Goal: Find specific page/section: Find specific page/section

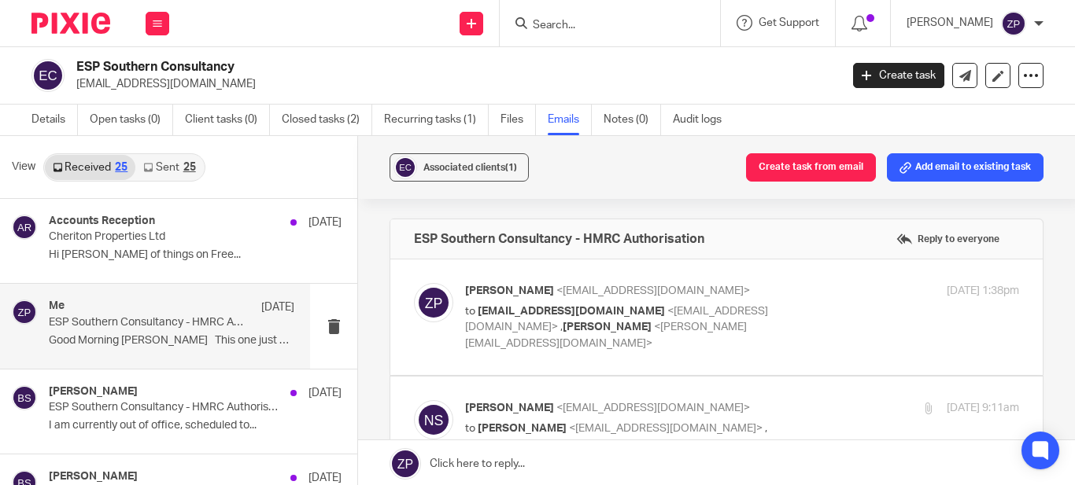
scroll to position [472, 0]
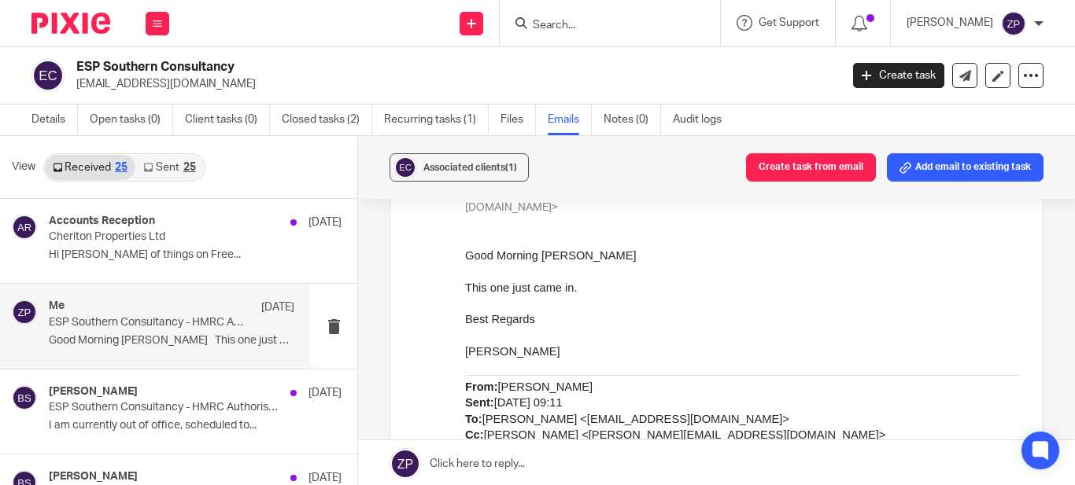
click at [587, 31] on input "Search" at bounding box center [602, 26] width 142 height 14
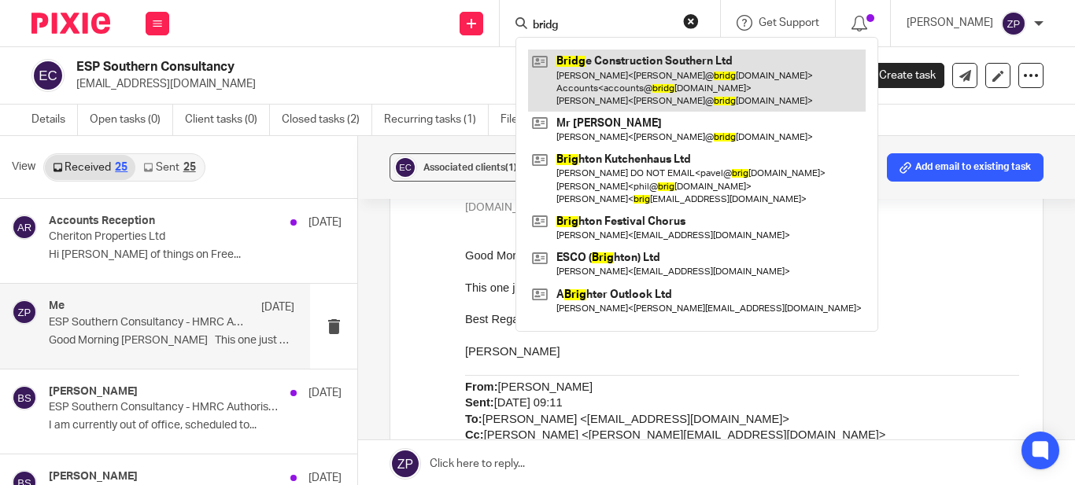
type input "bridg"
click at [636, 88] on link at bounding box center [697, 81] width 338 height 62
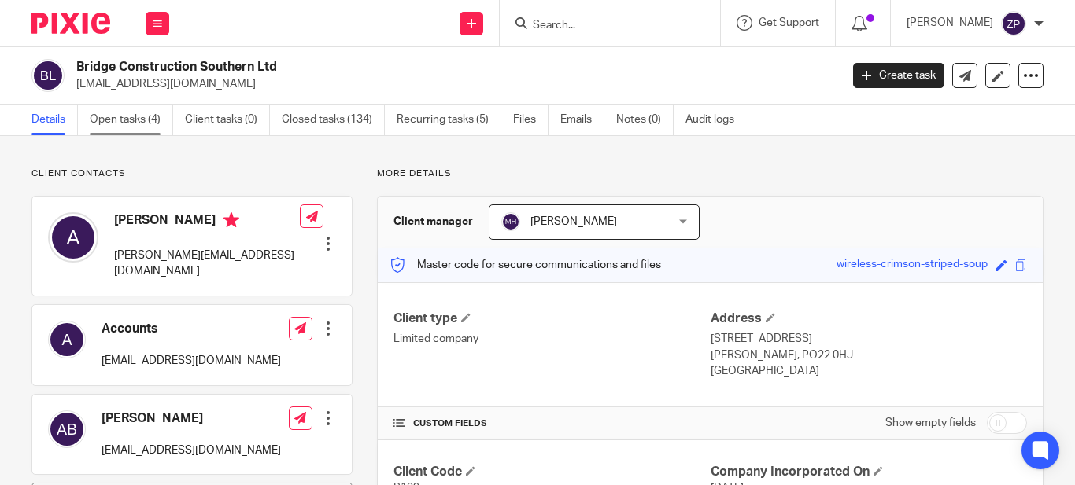
click at [146, 124] on link "Open tasks (4)" at bounding box center [131, 120] width 83 height 31
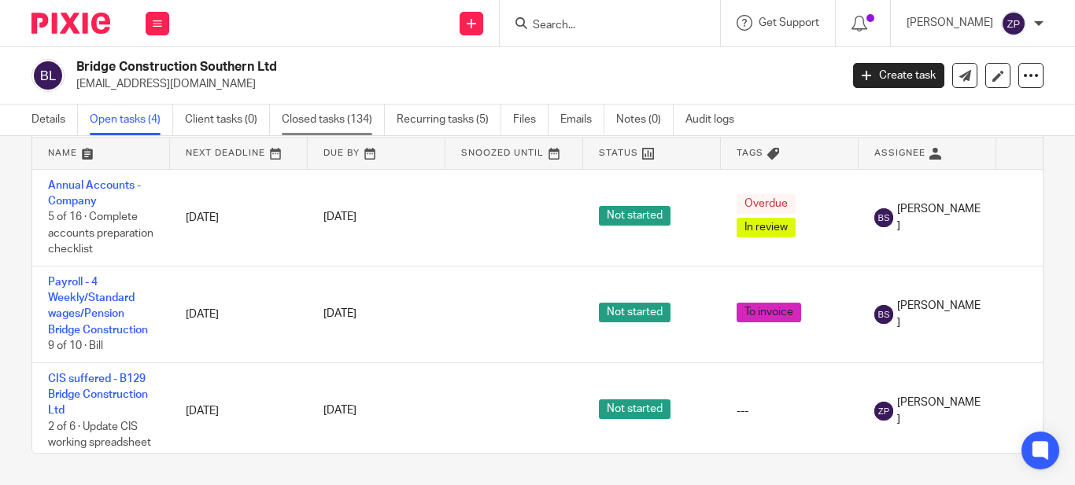
click at [345, 129] on link "Closed tasks (134)" at bounding box center [333, 120] width 103 height 31
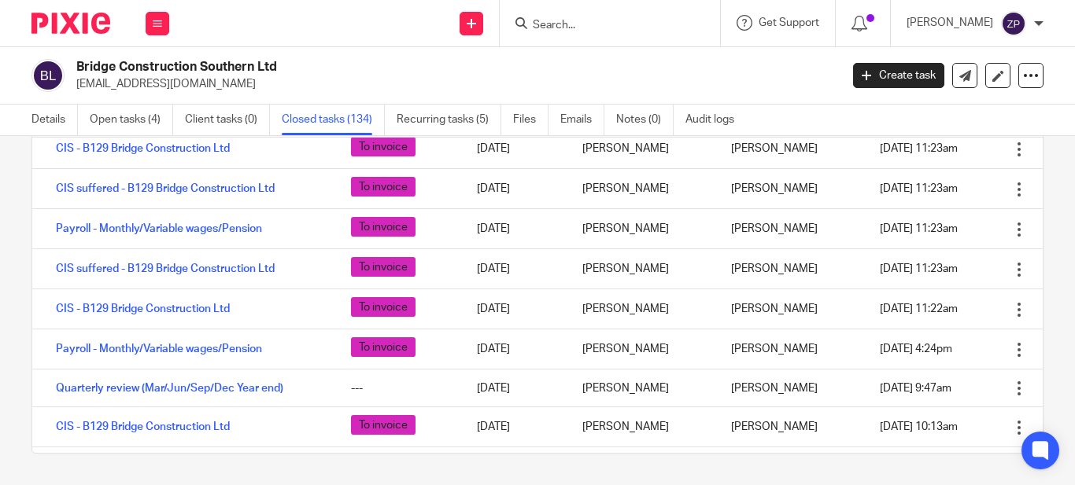
scroll to position [1888, 0]
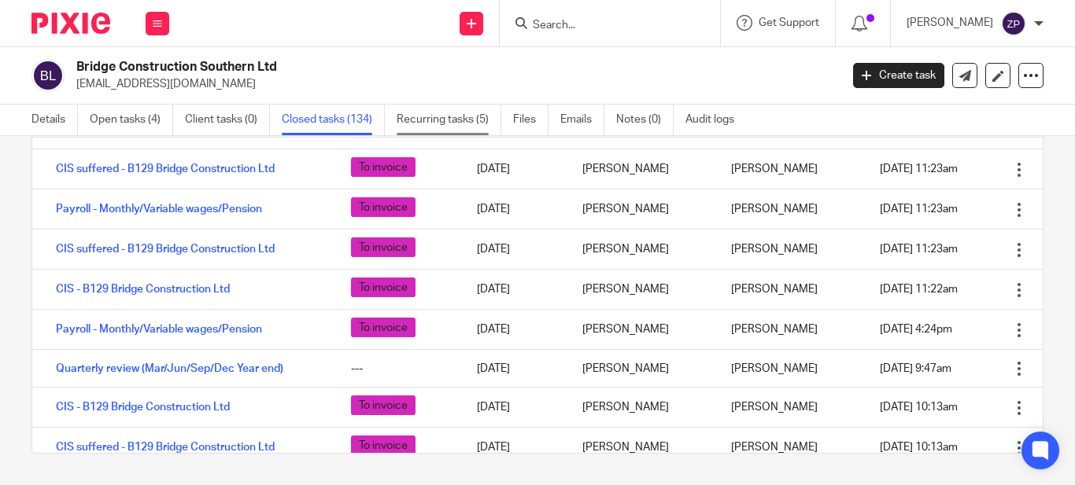
click at [449, 113] on link "Recurring tasks (5)" at bounding box center [449, 120] width 105 height 31
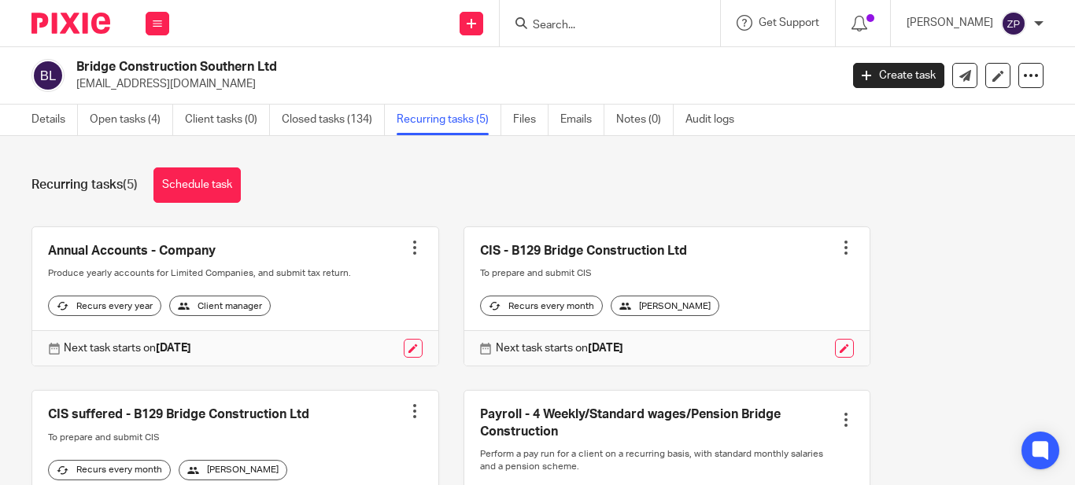
scroll to position [332, 0]
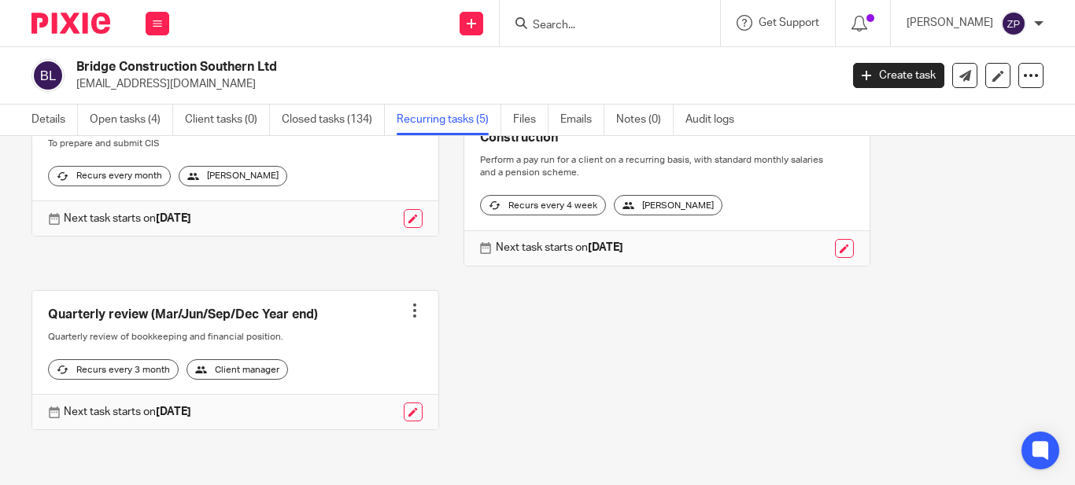
click at [185, 306] on link at bounding box center [235, 360] width 406 height 139
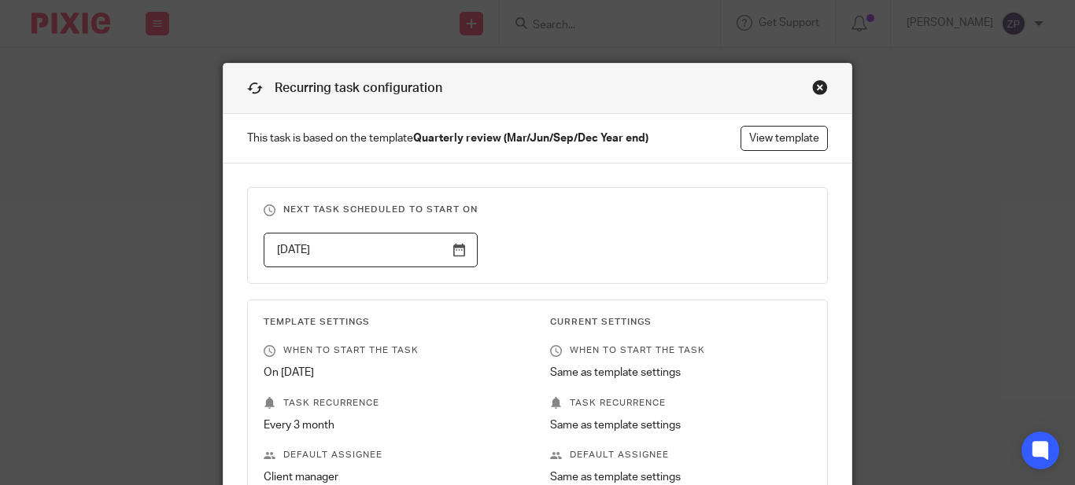
click at [814, 78] on div "Recurring task configuration" at bounding box center [537, 89] width 628 height 50
click at [814, 84] on div "Close this dialog window" at bounding box center [820, 87] width 16 height 16
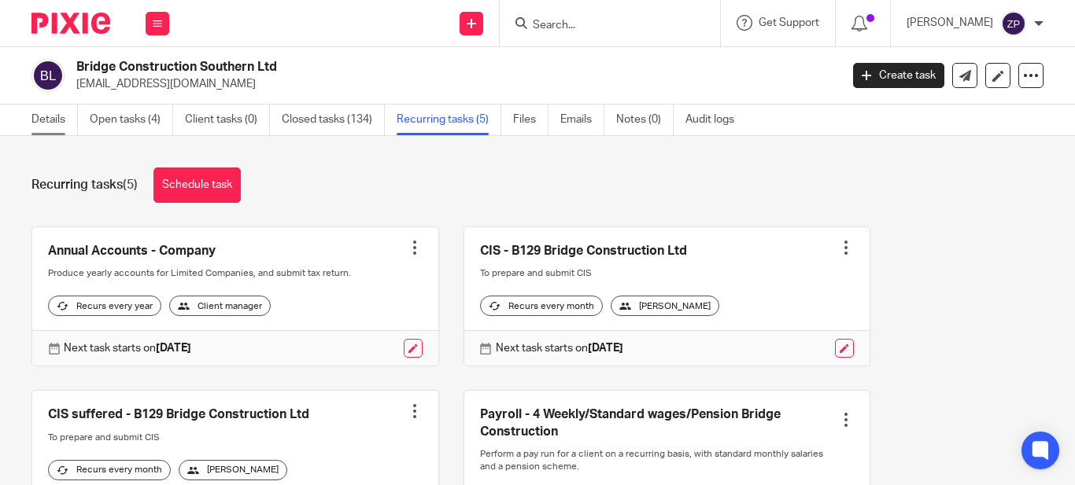
click at [54, 124] on link "Details" at bounding box center [54, 120] width 46 height 31
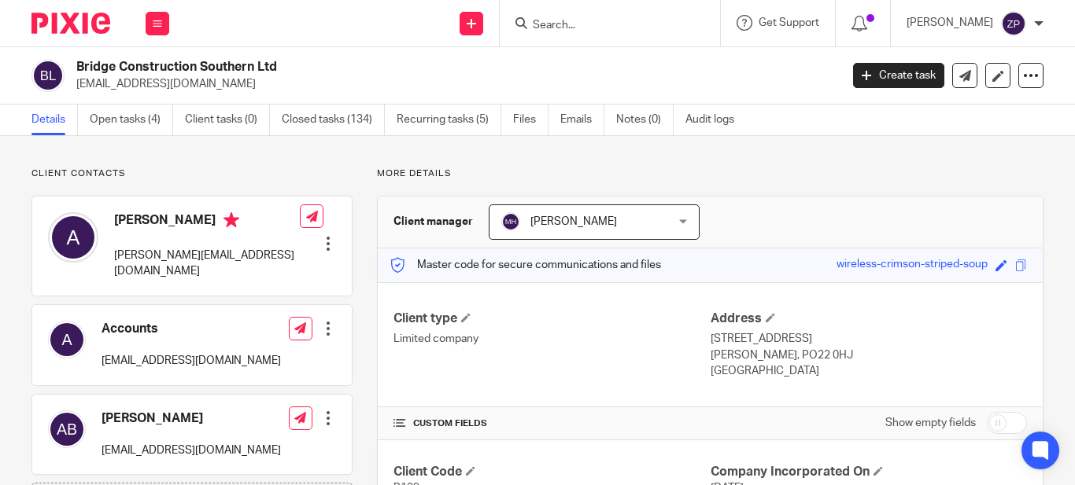
click at [639, 24] on input "Search" at bounding box center [602, 26] width 142 height 14
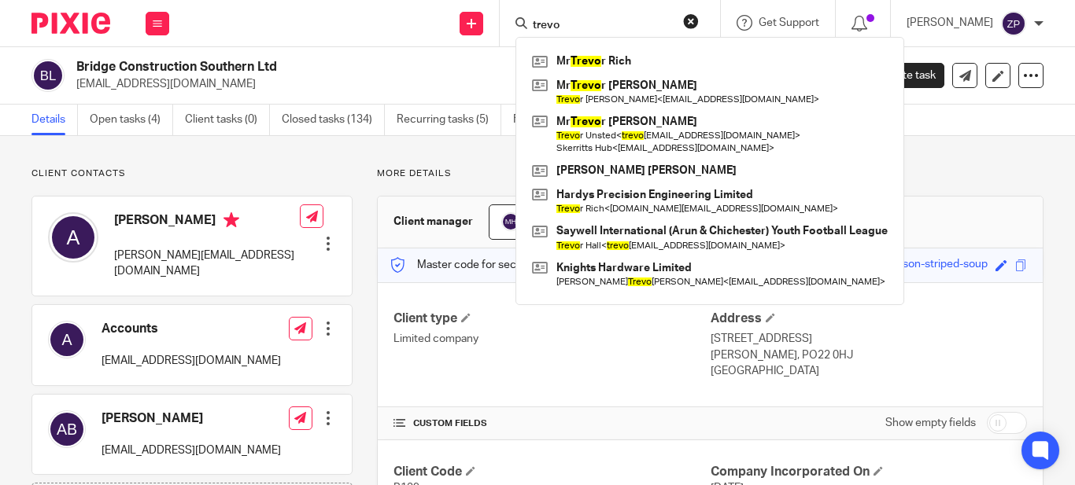
type input "trevo"
click at [638, 35] on div "trevo Mr Trevo r Rich Mr Trevo r Alan Boughton Trevo r Boughton < office@ti-eng…" at bounding box center [610, 23] width 220 height 46
click at [410, 54] on div "Bridge Construction Southern Ltd andy@bridgeconstructionsouthern.co.uk Create t…" at bounding box center [537, 75] width 1075 height 57
